Goal: Transaction & Acquisition: Book appointment/travel/reservation

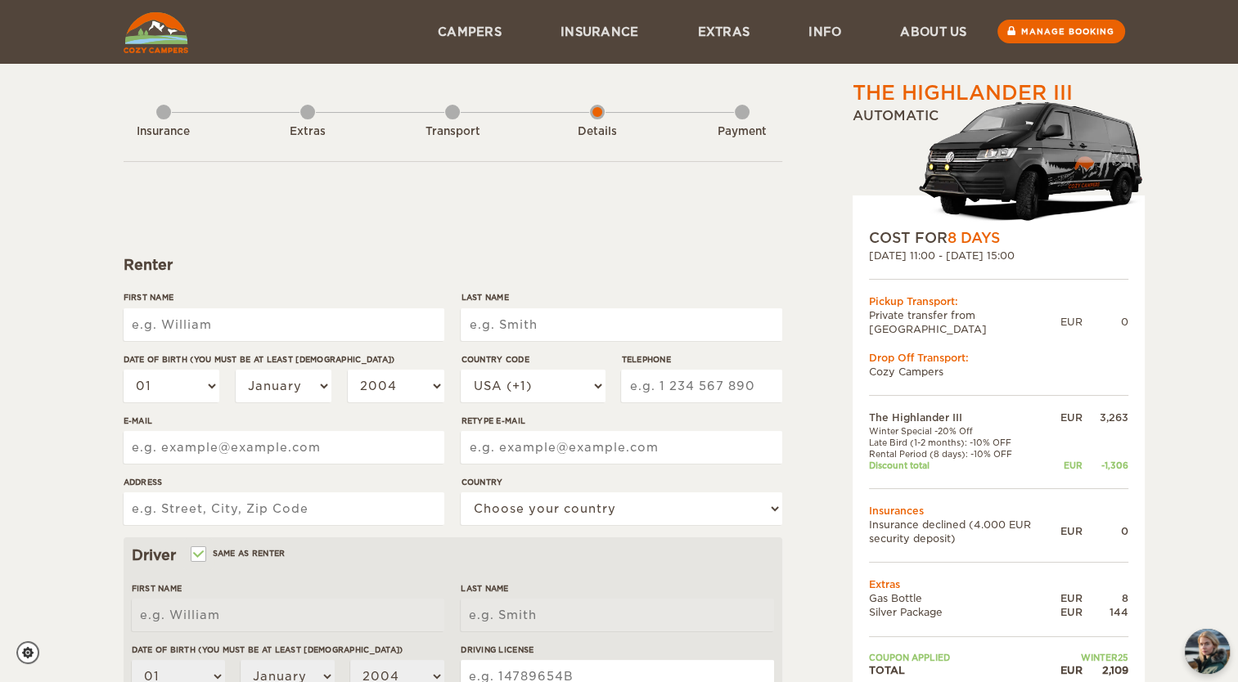
click at [203, 314] on input "First Name" at bounding box center [284, 324] width 321 height 33
type input "[PERSON_NAME]"
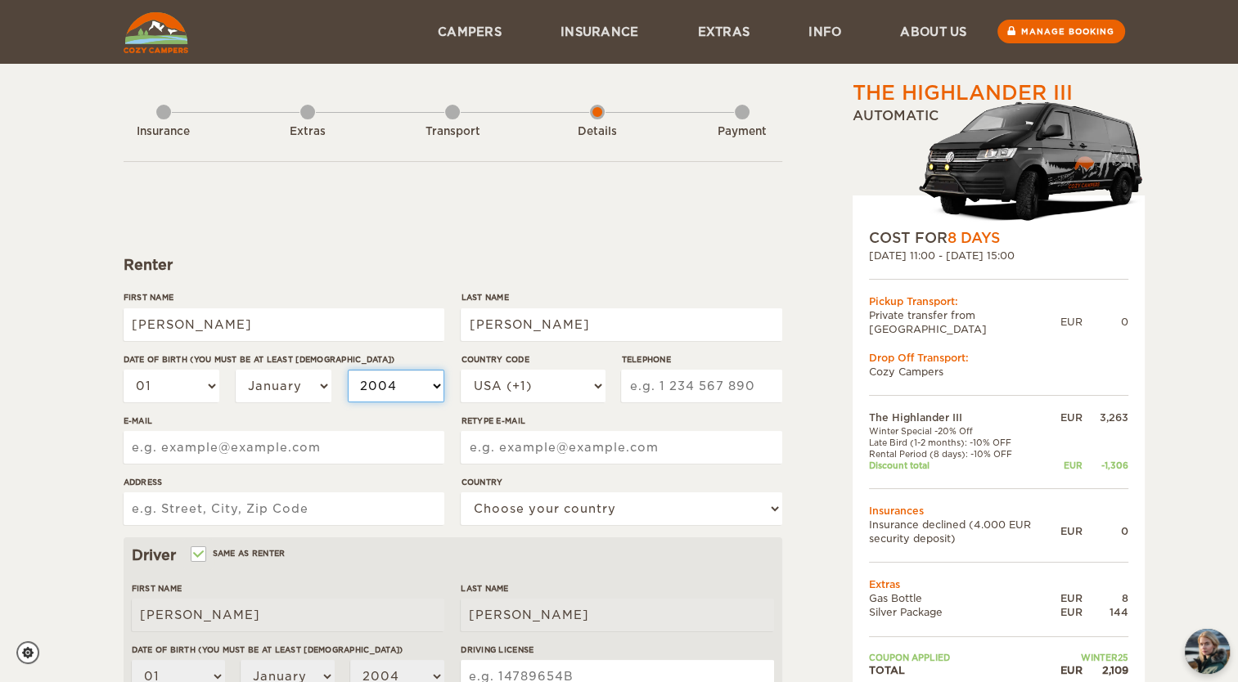
click at [377, 386] on select "2004 2003 2002 2001 2000 1999 1998 1997 1996 1995 1994 1993 1992 1991 1990 1989…" at bounding box center [396, 386] width 97 height 33
select select "1984"
click at [348, 370] on select "2004 2003 2002 2001 2000 1999 1998 1997 1996 1995 1994 1993 1992 1991 1990 1989…" at bounding box center [396, 386] width 97 height 33
select select "1984"
click at [200, 386] on select "01 02 03 04 05 06 07 08 09 10 11 12 13 14 15 16 17 18 19 20 21 22 23 24 25 26 2…" at bounding box center [172, 386] width 97 height 33
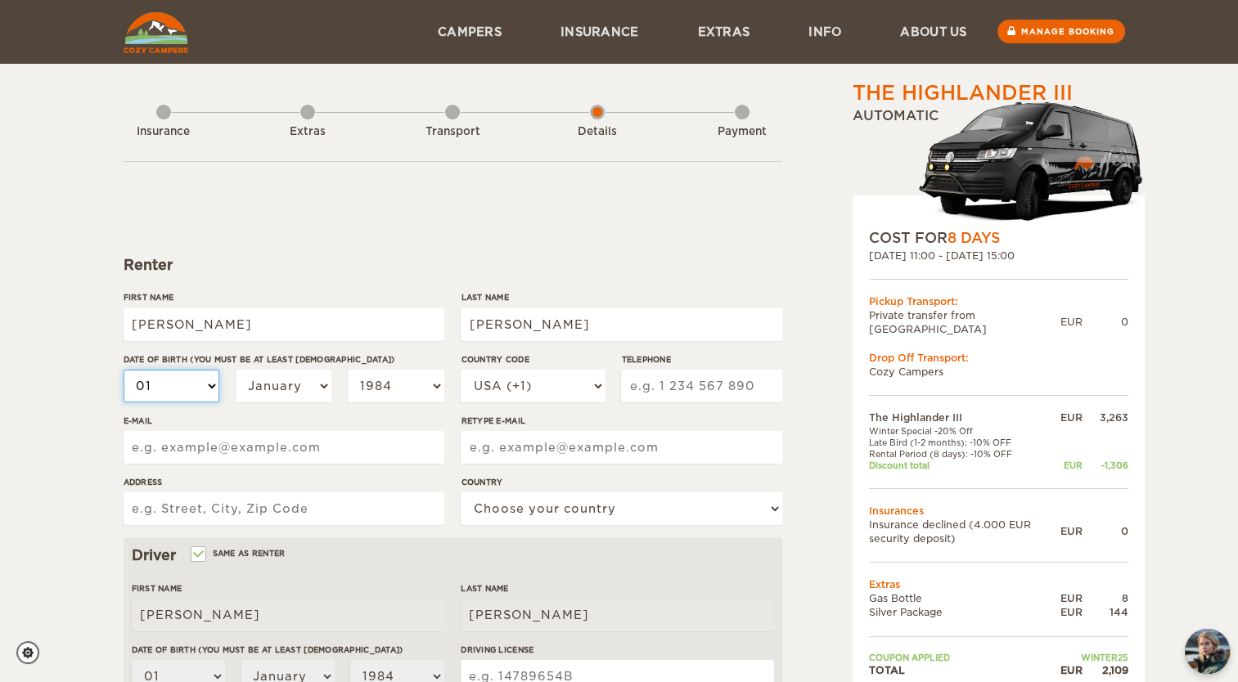
select select "16"
click at [124, 370] on select "01 02 03 04 05 06 07 08 09 10 11 12 13 14 15 16 17 18 19 20 21 22 23 24 25 26 2…" at bounding box center [172, 386] width 97 height 33
select select "16"
click at [514, 378] on select "USA (+1) [GEOGRAPHIC_DATA] (+44) [GEOGRAPHIC_DATA] (+49) [GEOGRAPHIC_DATA] (+21…" at bounding box center [533, 386] width 144 height 33
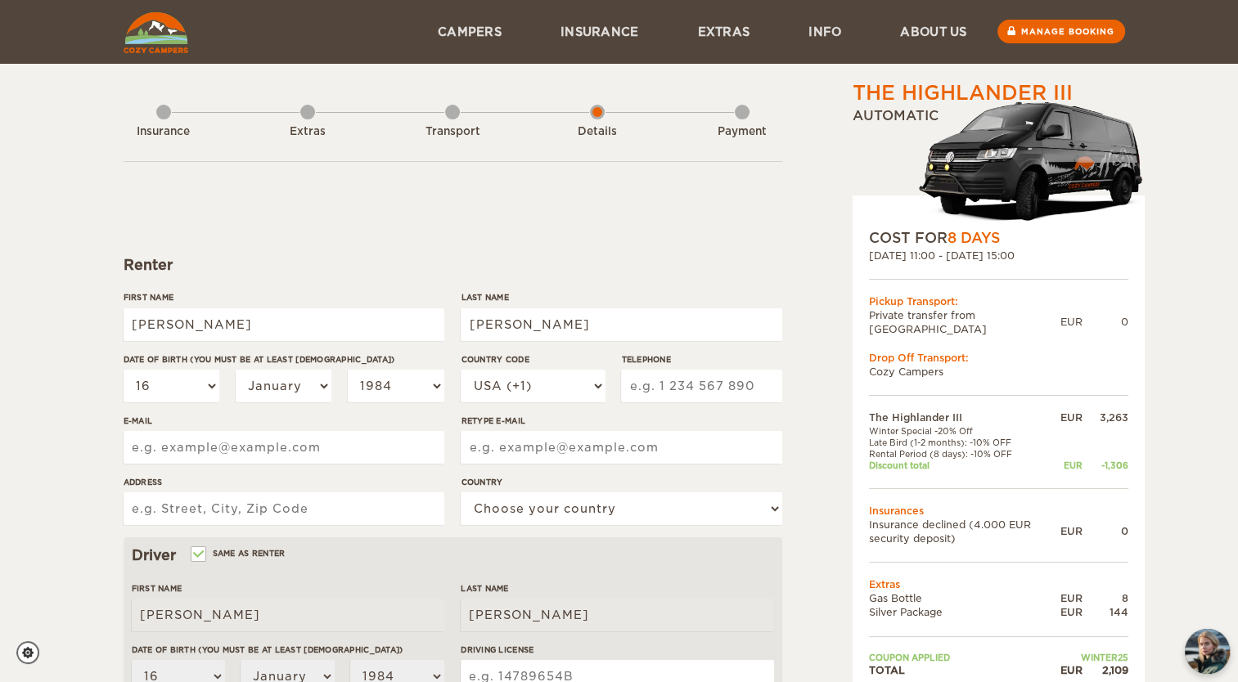
click at [668, 398] on input "Telephone" at bounding box center [701, 386] width 160 height 33
type input "6366757105"
click at [332, 449] on input "E-mail" at bounding box center [284, 447] width 321 height 33
type input "[EMAIL_ADDRESS][DOMAIN_NAME]"
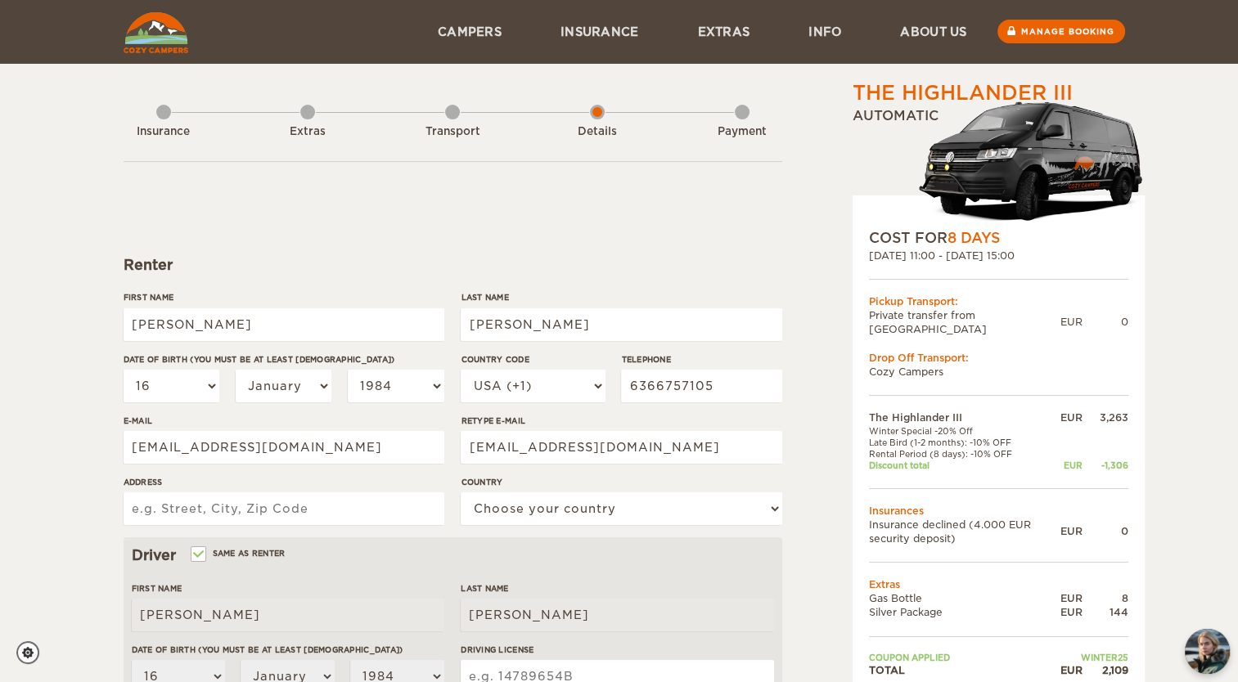
type input "[STREET_ADDRESS]"
select select "222"
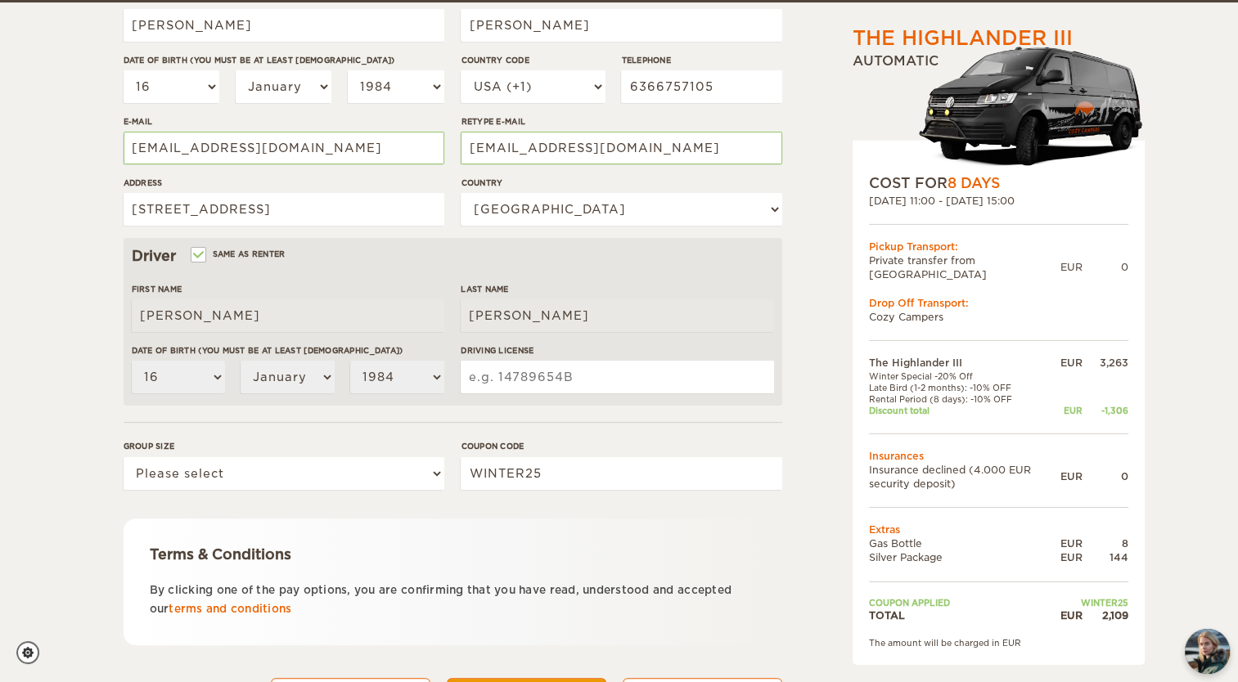
scroll to position [301, 0]
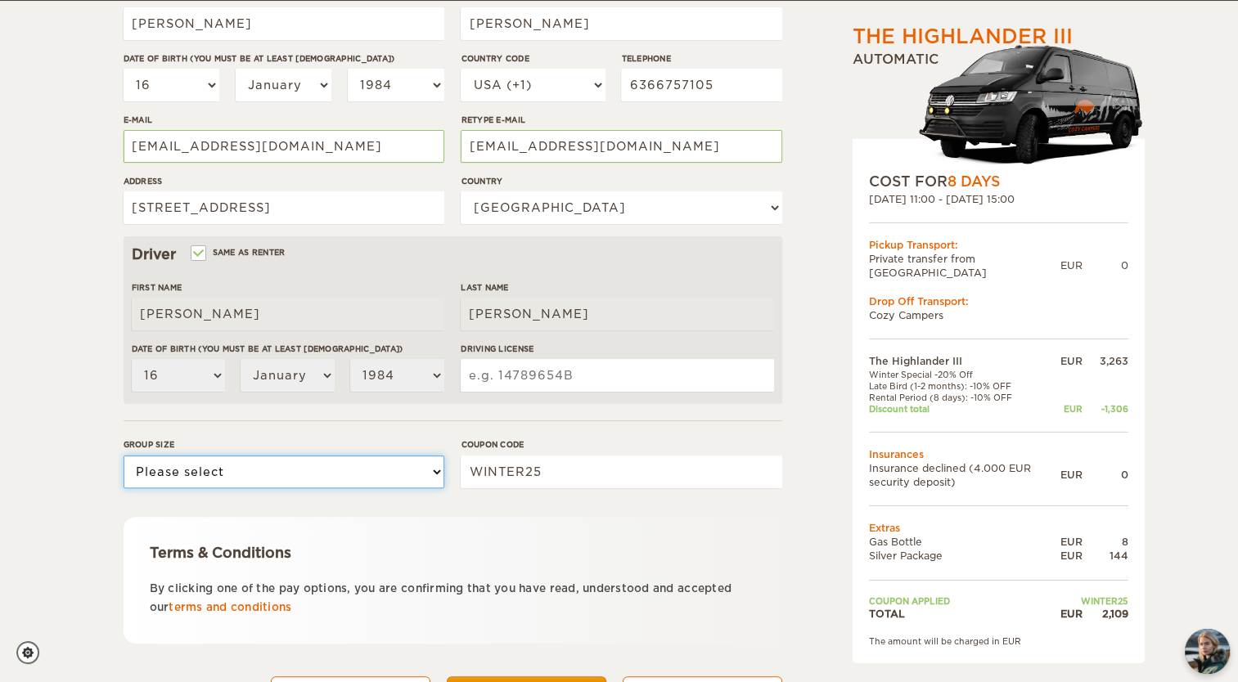
click at [361, 469] on select "Please select 1 2 3" at bounding box center [284, 472] width 321 height 33
select select "2"
click at [124, 456] on select "Please select 1 2 3" at bounding box center [284, 472] width 321 height 33
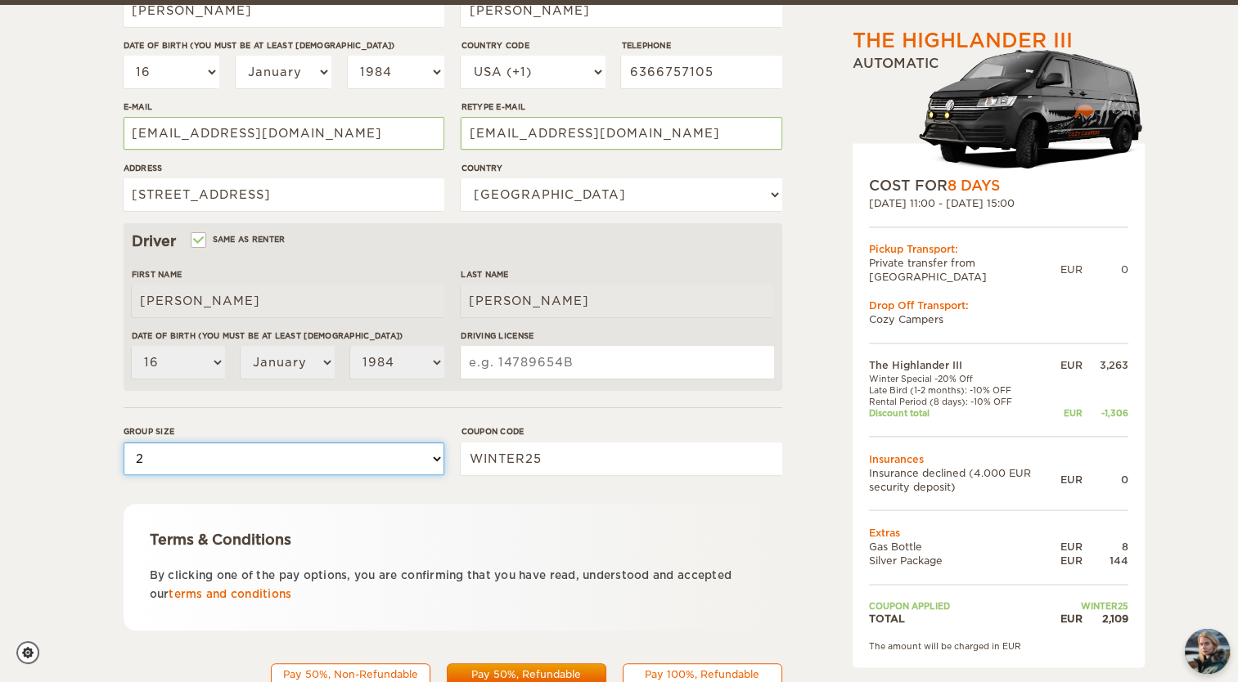
scroll to position [380, 0]
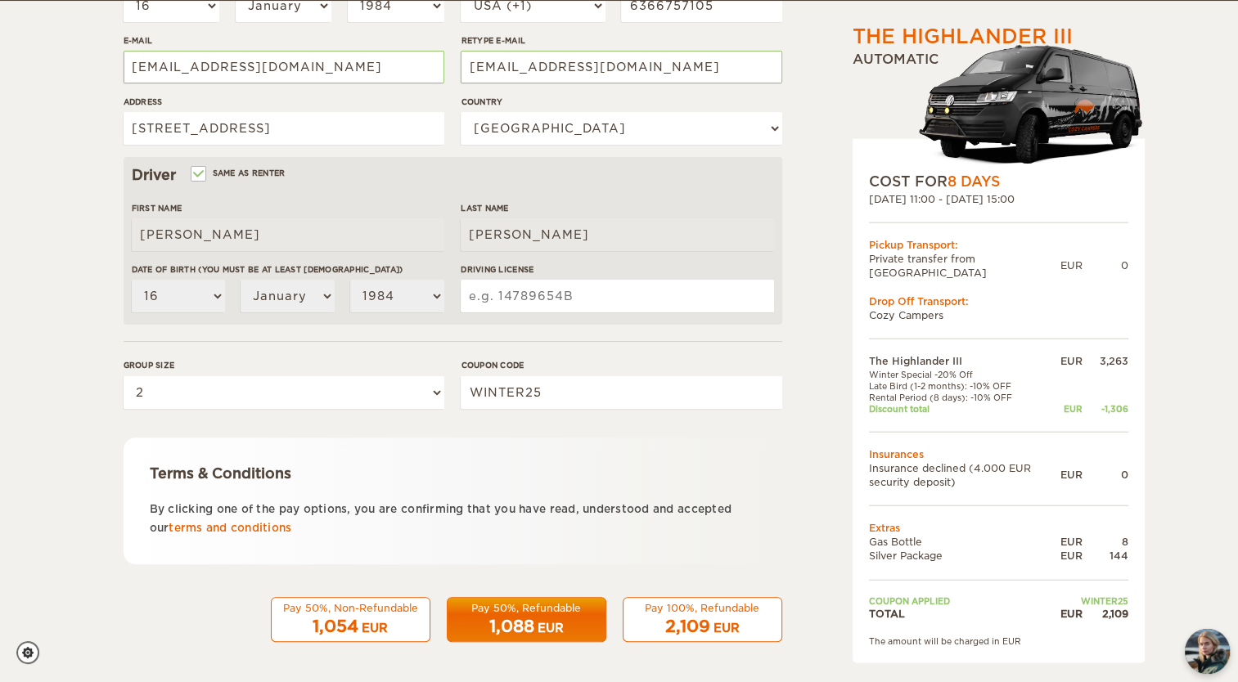
click at [699, 620] on span "2,109" at bounding box center [687, 627] width 45 height 20
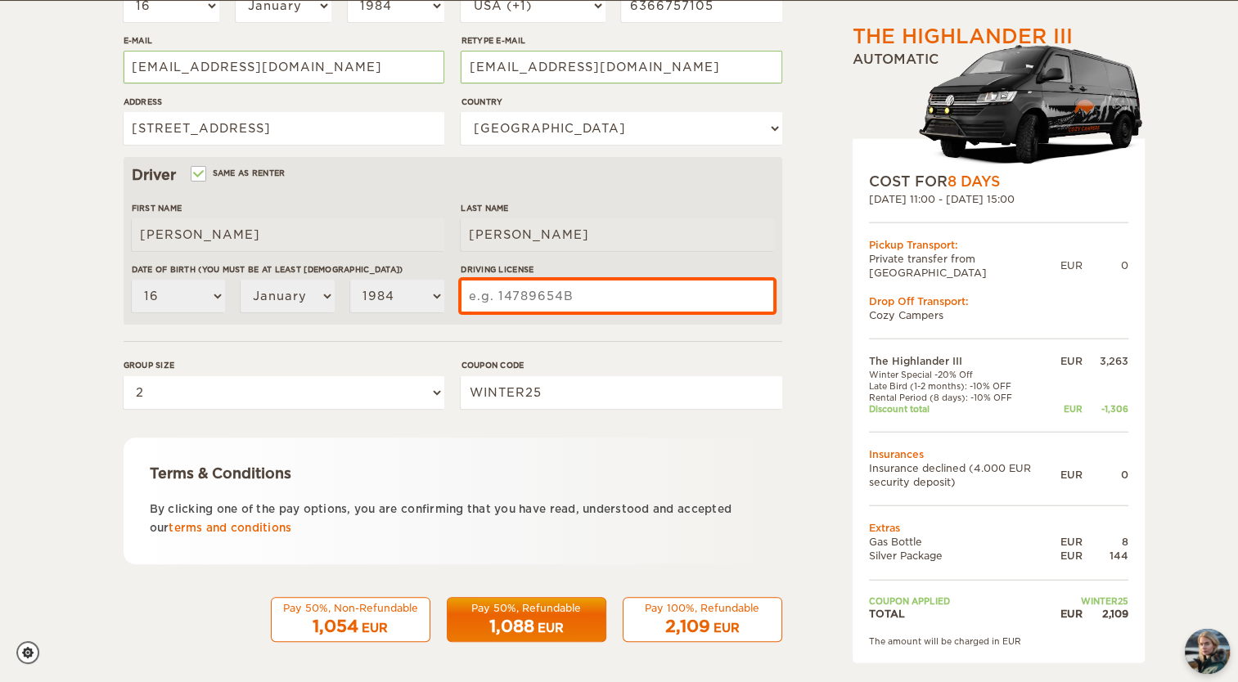
click at [589, 289] on input "Driving License" at bounding box center [617, 296] width 313 height 33
type input "483G928064"
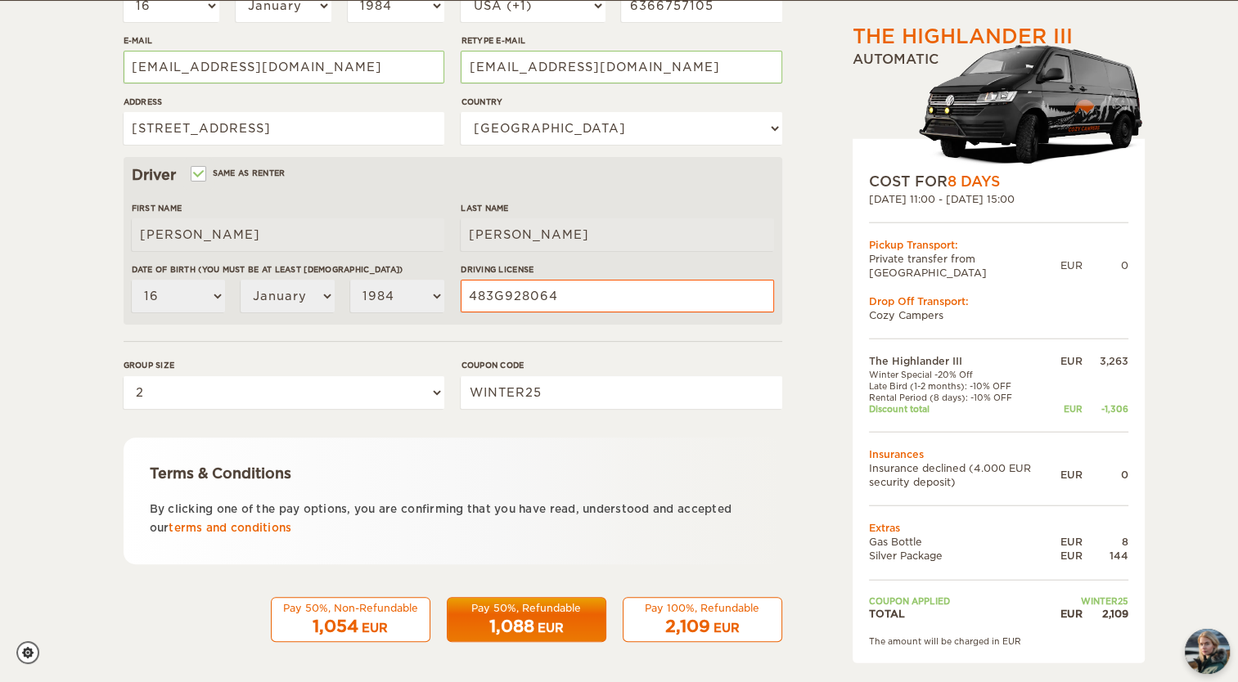
click at [702, 615] on div "2,109 EUR" at bounding box center [702, 627] width 138 height 24
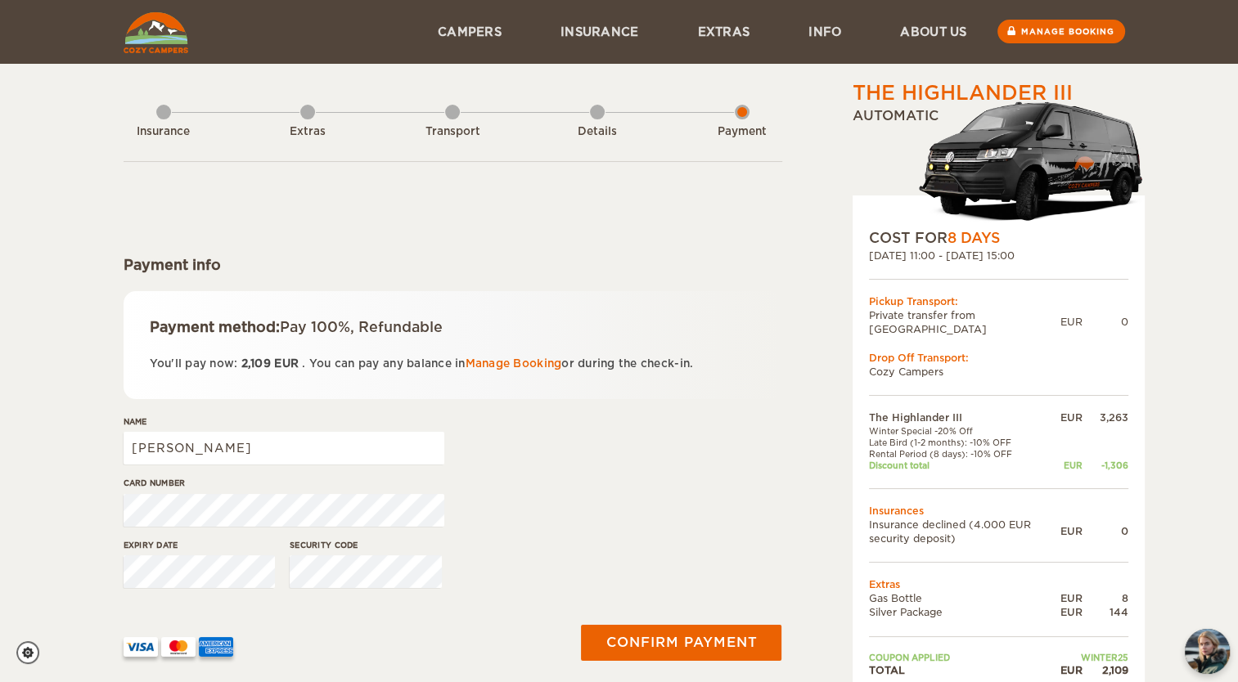
click at [559, 489] on div "Card number" at bounding box center [453, 507] width 659 height 61
click at [359, 449] on input "[PERSON_NAME]" at bounding box center [284, 448] width 321 height 33
click at [509, 467] on div "Name Michelle LaB" at bounding box center [453, 446] width 659 height 61
click at [315, 459] on input "Michelle LaB" at bounding box center [284, 448] width 321 height 33
type input "Michelle LaBounty"
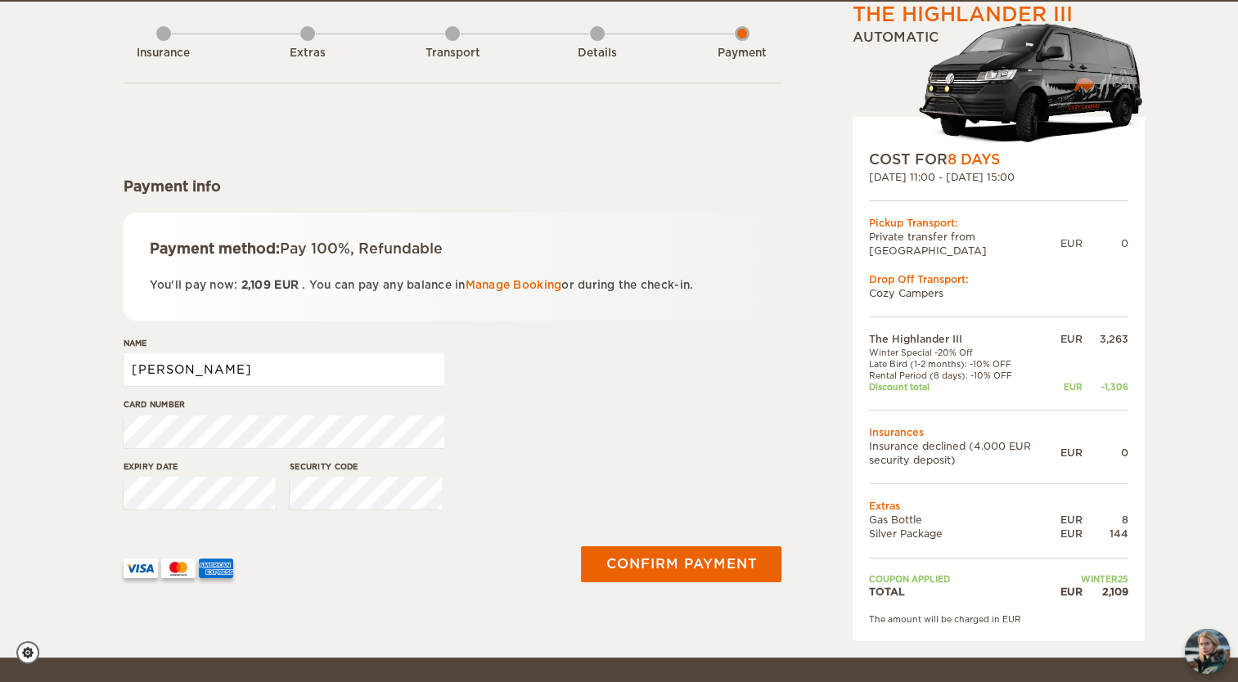
scroll to position [79, 0]
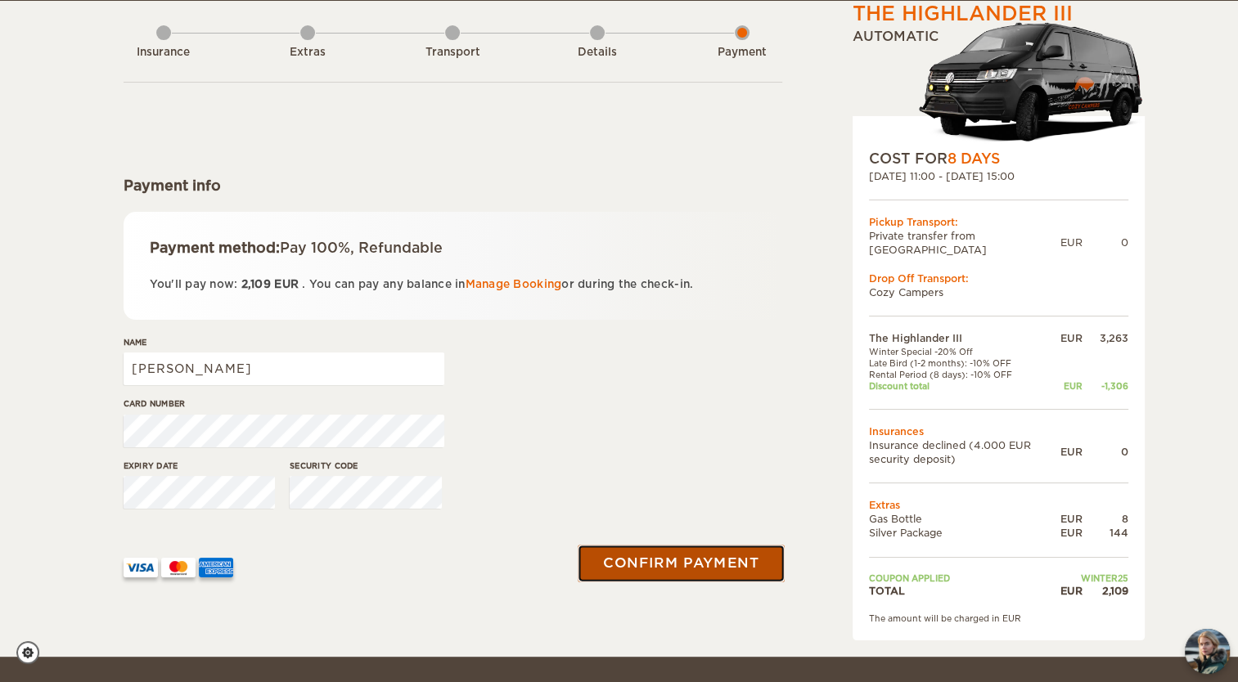
click at [703, 565] on button "Confirm payment" at bounding box center [681, 563] width 206 height 37
